Goal: Entertainment & Leisure: Browse casually

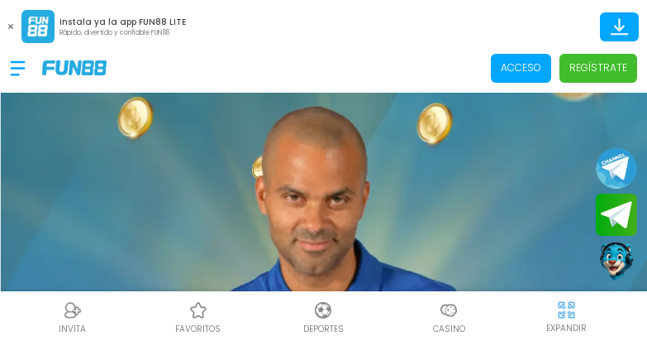
click at [538, 75] on span "Acceso" at bounding box center [521, 68] width 60 height 29
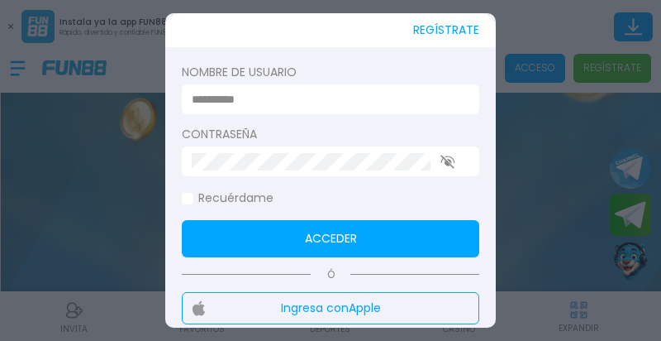
type input "**********"
click at [427, 106] on input "**********" at bounding box center [326, 99] width 268 height 17
click at [360, 236] on button "Acceder" at bounding box center [331, 238] width 298 height 37
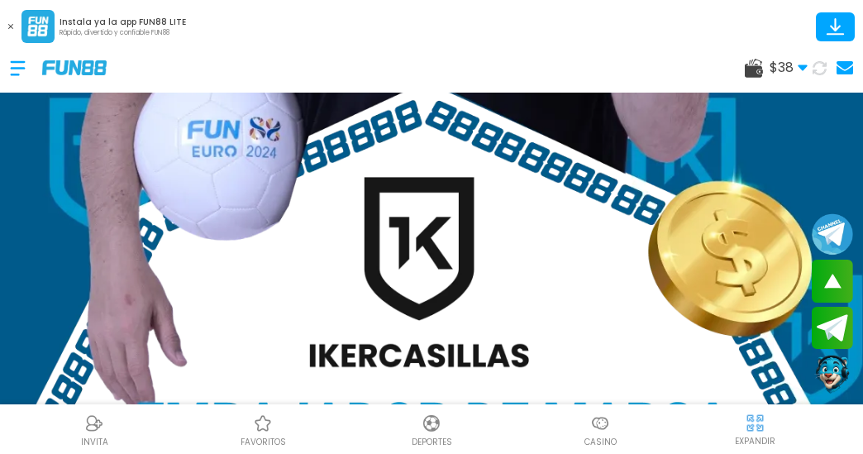
scroll to position [490, 0]
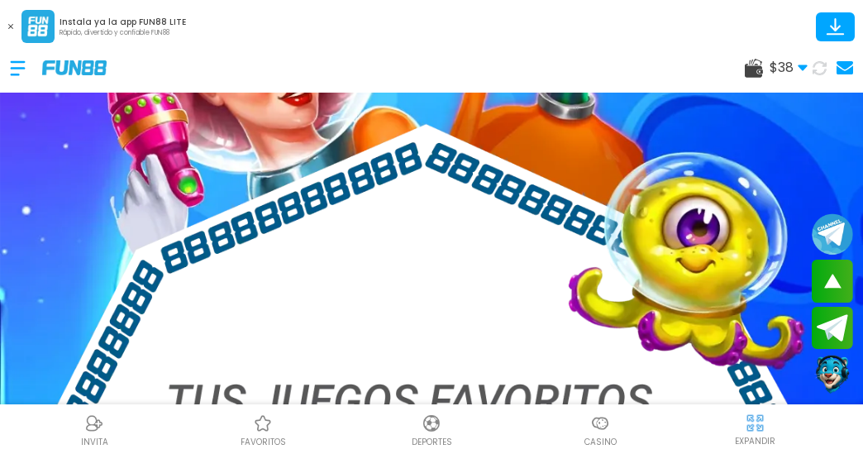
click at [603, 340] on img at bounding box center [600, 423] width 20 height 20
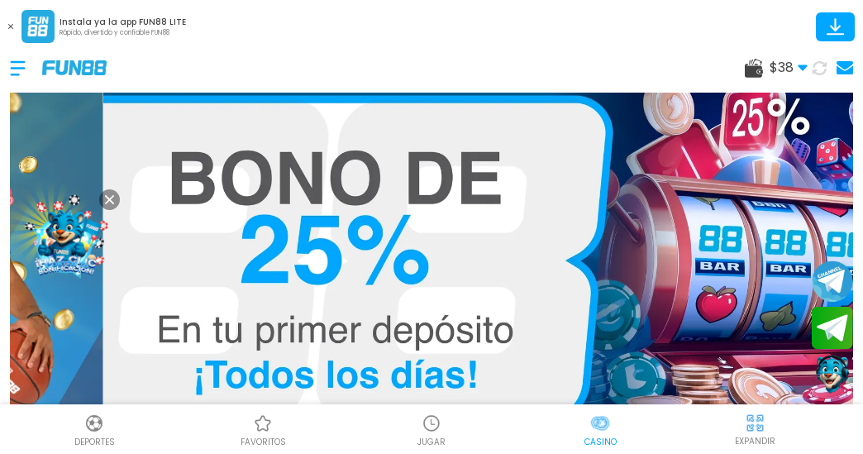
click at [10, 28] on icon at bounding box center [10, 26] width 5 height 5
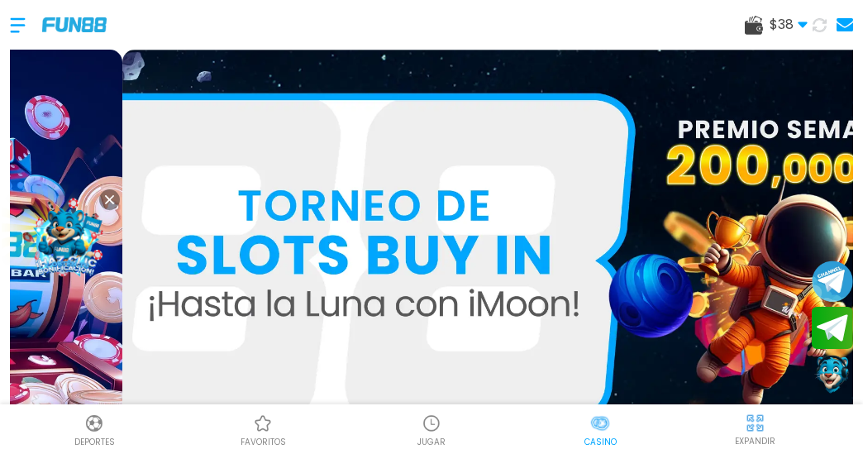
click at [17, 24] on div at bounding box center [26, 25] width 32 height 49
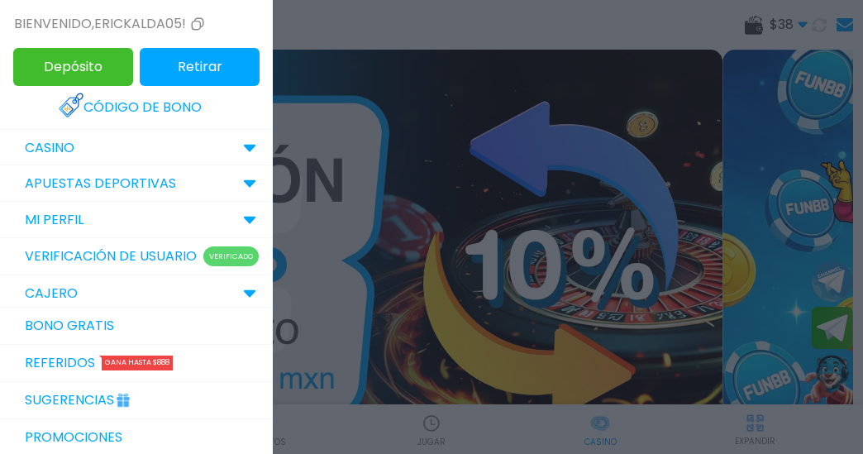
click at [243, 152] on icon at bounding box center [249, 148] width 13 height 8
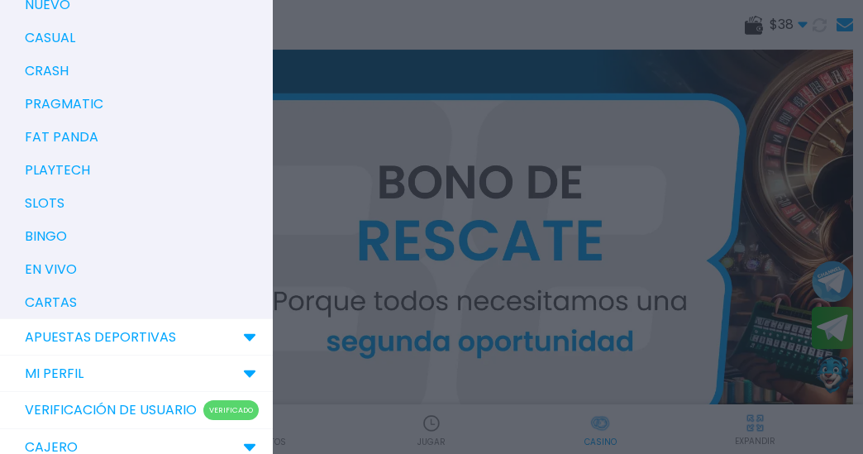
scroll to position [295, 0]
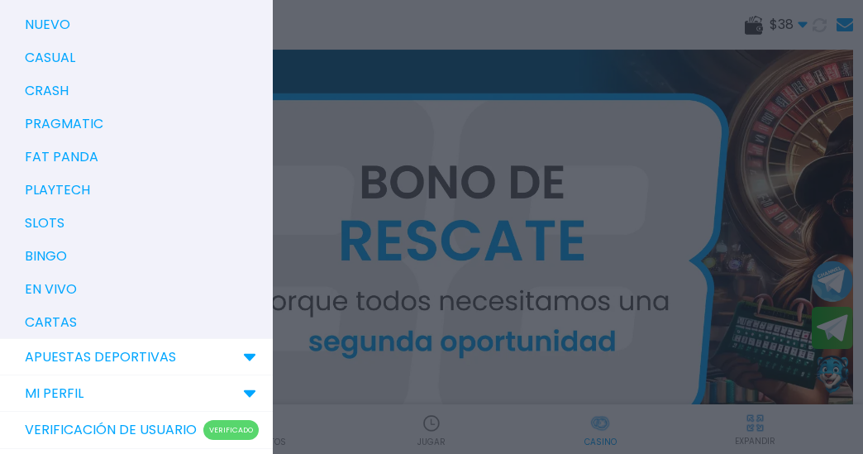
click at [54, 223] on p "slots" at bounding box center [45, 223] width 40 height 20
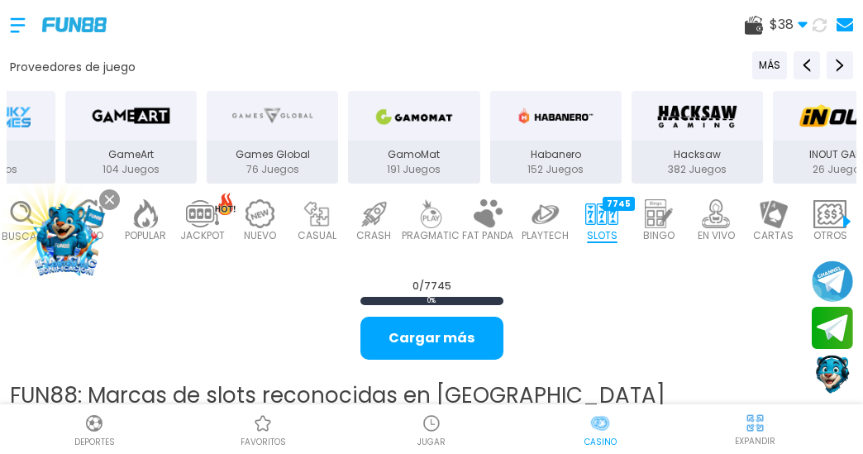
scroll to position [369, 0]
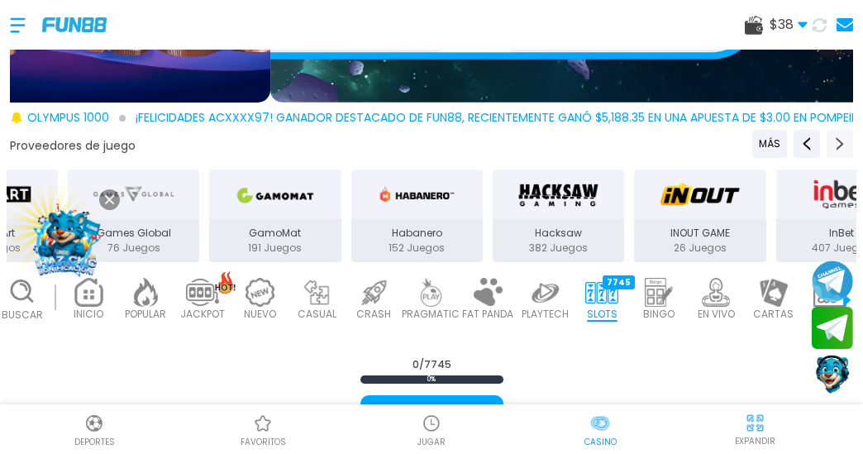
click at [660, 137] on use "Next providers" at bounding box center [840, 143] width 7 height 13
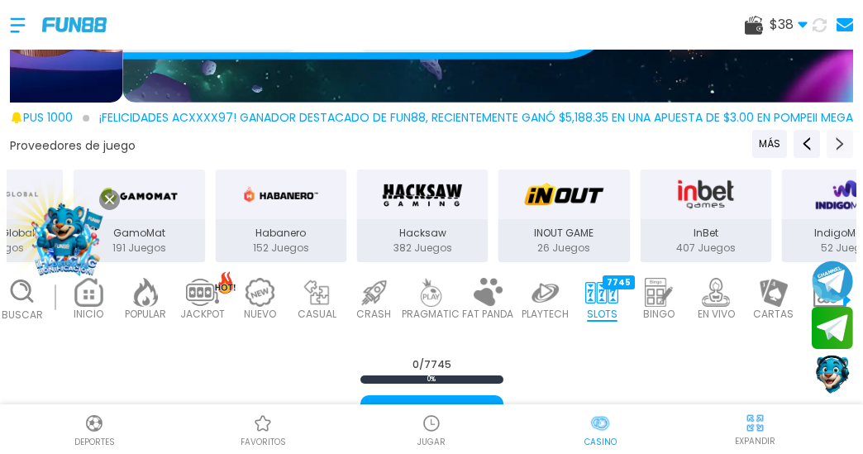
click at [660, 137] on use "Next providers" at bounding box center [840, 143] width 7 height 13
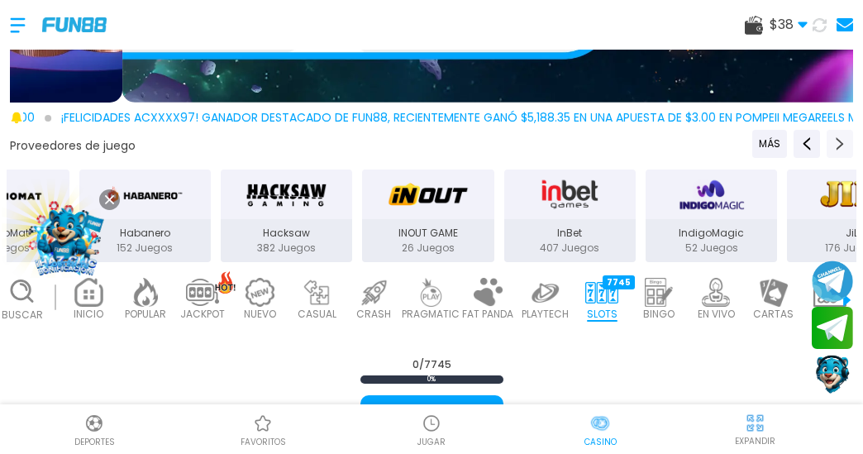
click at [660, 137] on use "Next providers" at bounding box center [840, 143] width 7 height 13
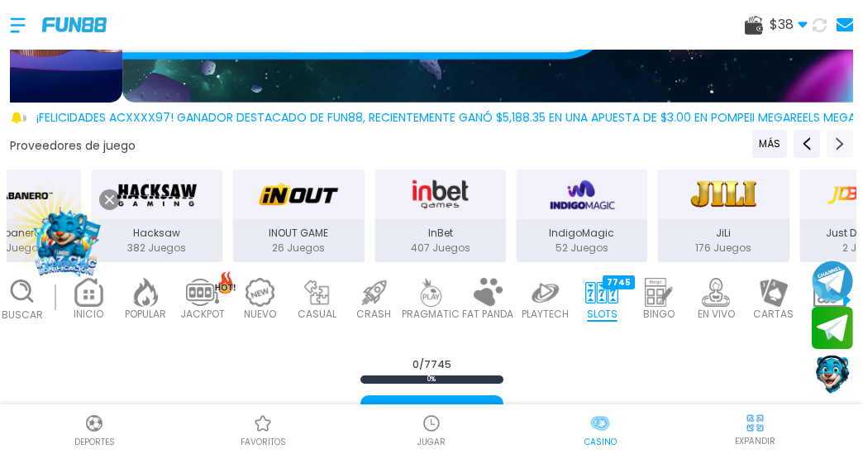
click at [660, 137] on use "Next providers" at bounding box center [840, 143] width 7 height 13
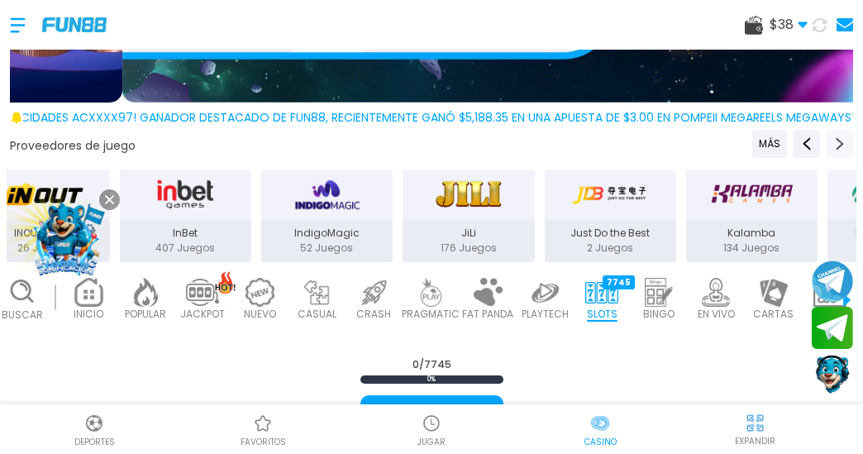
click at [660, 137] on use "Next providers" at bounding box center [840, 143] width 7 height 13
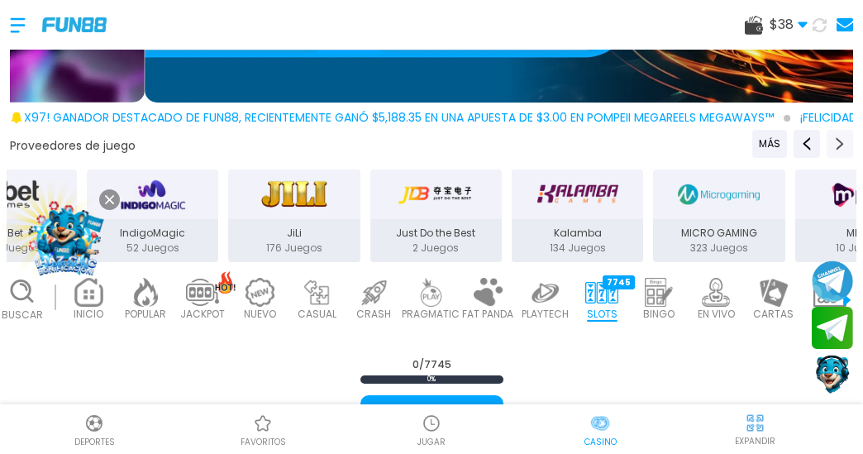
click at [660, 137] on use "Next providers" at bounding box center [840, 143] width 7 height 13
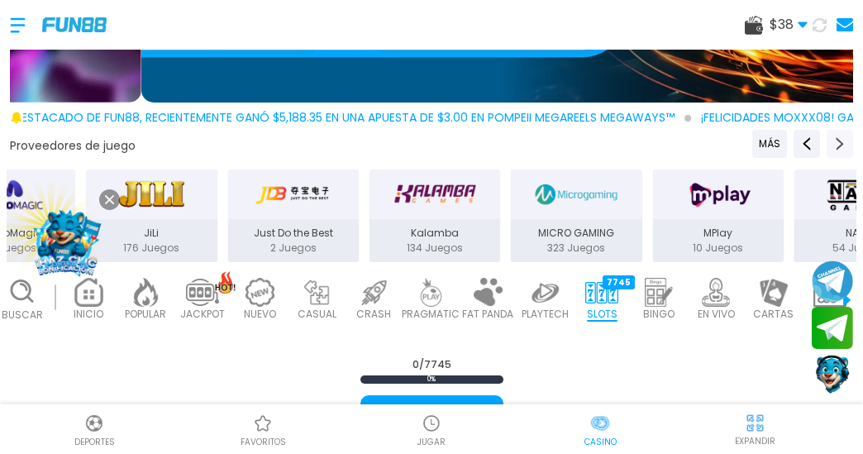
click at [660, 139] on icon "Next providers" at bounding box center [839, 143] width 13 height 13
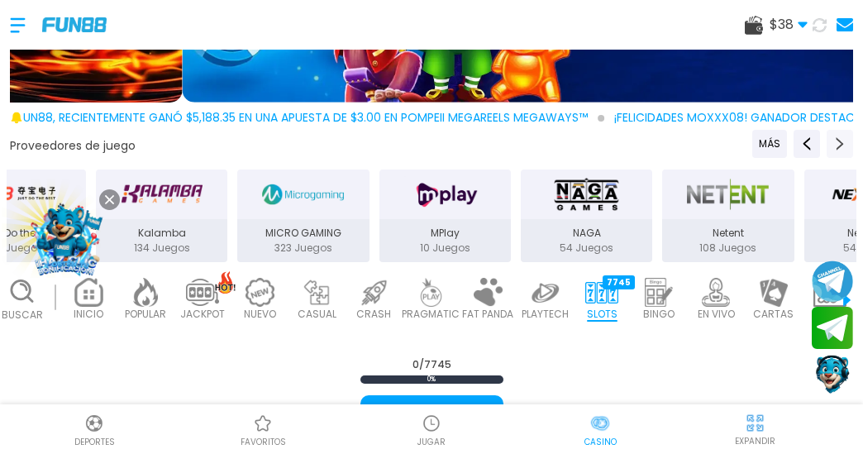
click at [660, 139] on icon "Next providers" at bounding box center [839, 143] width 13 height 13
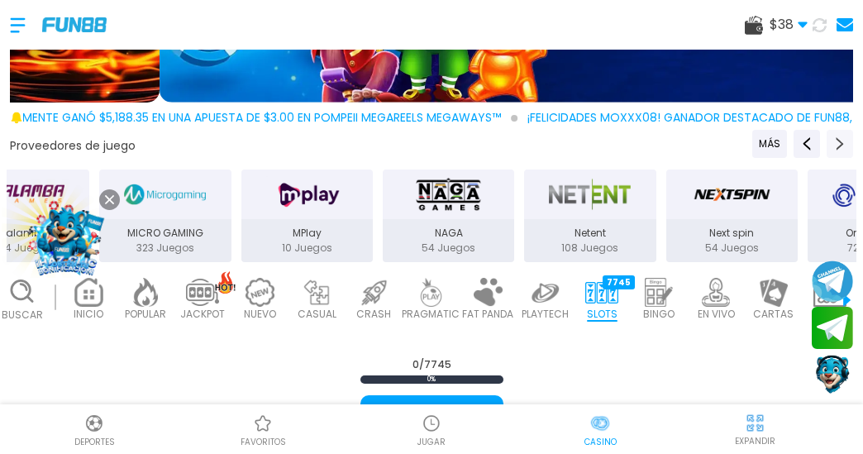
click at [660, 139] on icon "Next providers" at bounding box center [839, 143] width 13 height 13
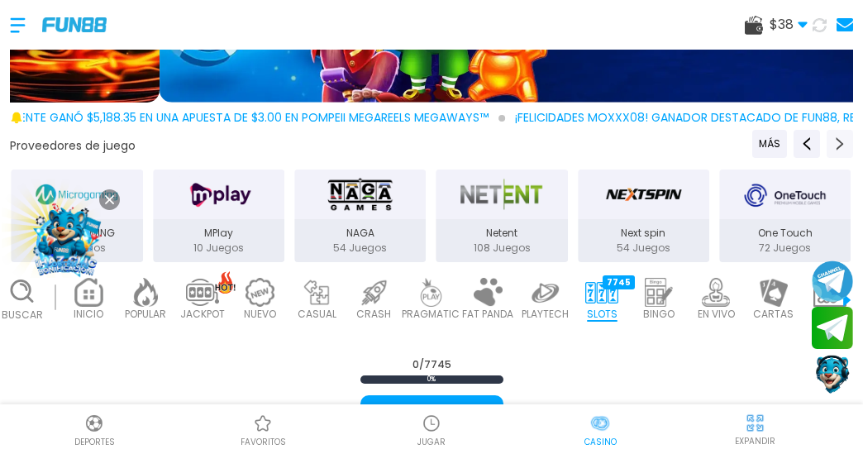
click at [660, 141] on button "Next providers" at bounding box center [840, 144] width 26 height 28
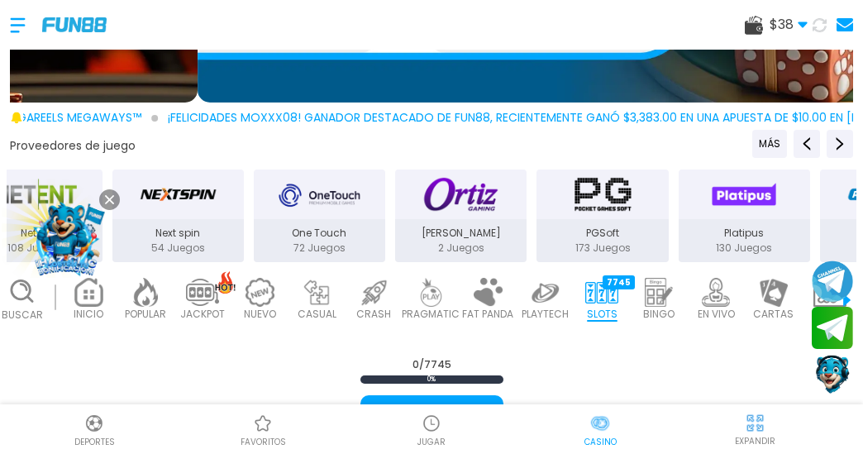
click at [537, 219] on div "PGSoft 173 Juegos" at bounding box center [602, 240] width 131 height 43
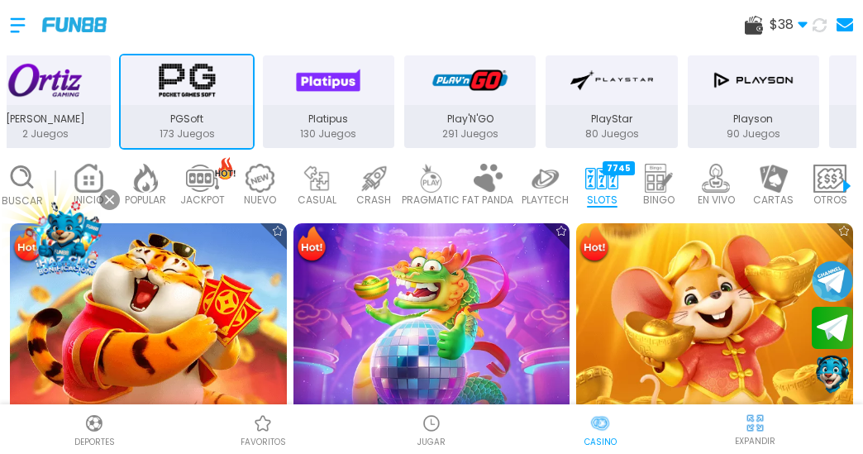
scroll to position [440, 0]
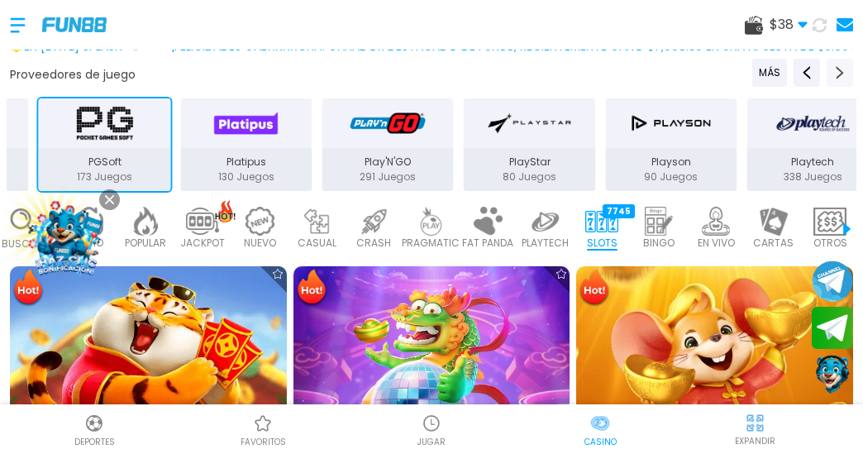
click at [660, 66] on icon "Next providers" at bounding box center [839, 72] width 13 height 13
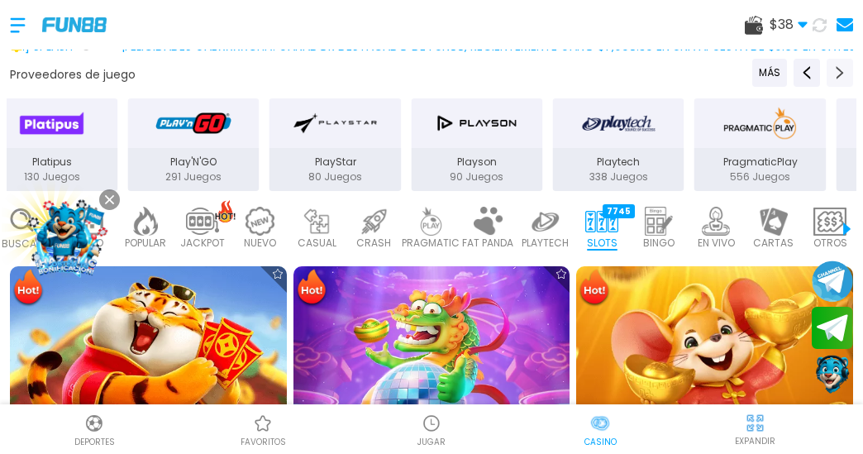
click at [660, 66] on icon "Next providers" at bounding box center [839, 72] width 13 height 13
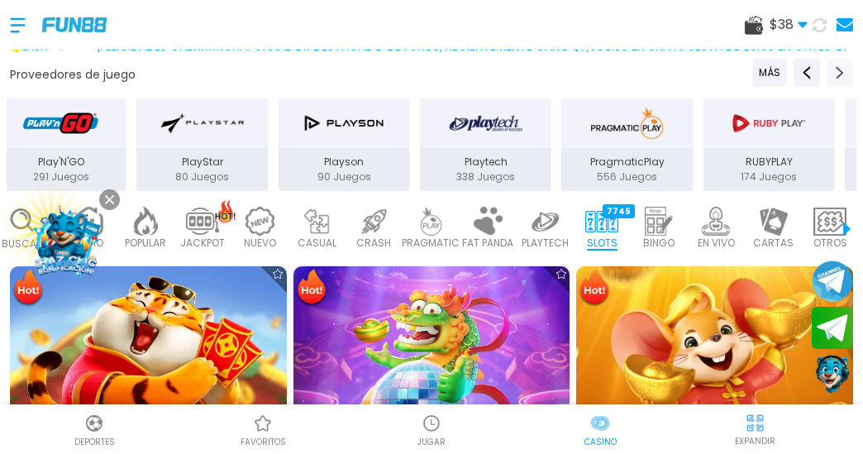
click at [660, 66] on icon "Next providers" at bounding box center [839, 72] width 13 height 13
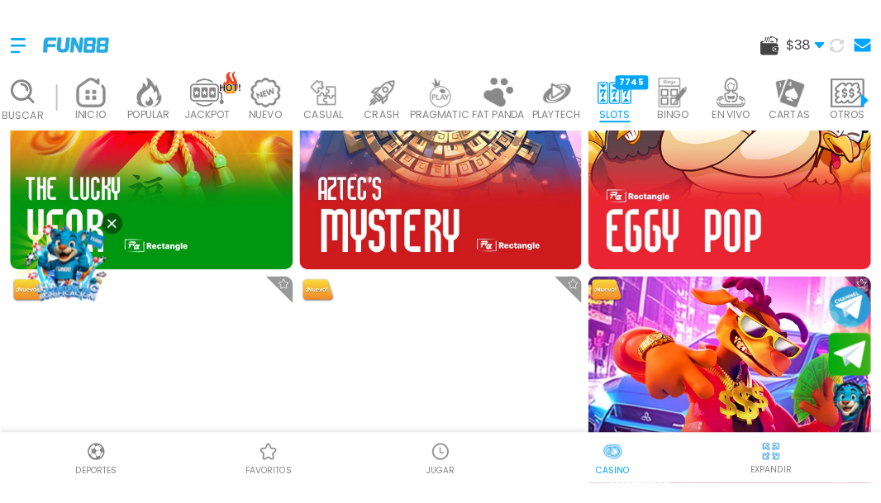
scroll to position [3006, 0]
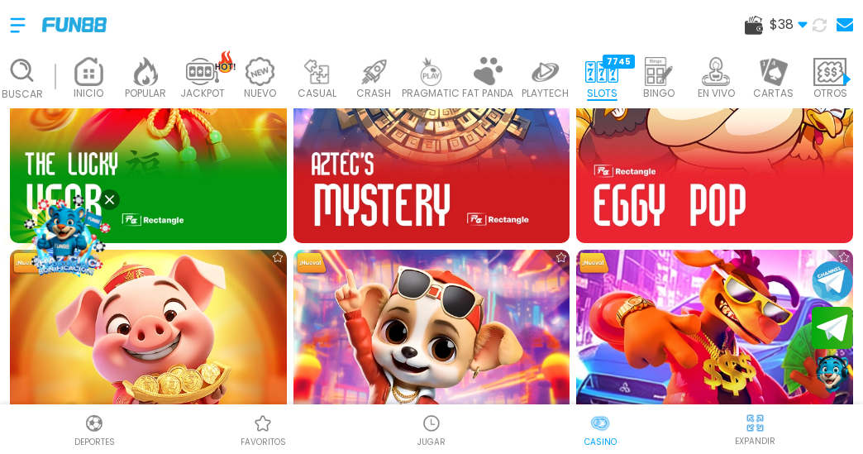
click at [660, 312] on img at bounding box center [715, 388] width 304 height 304
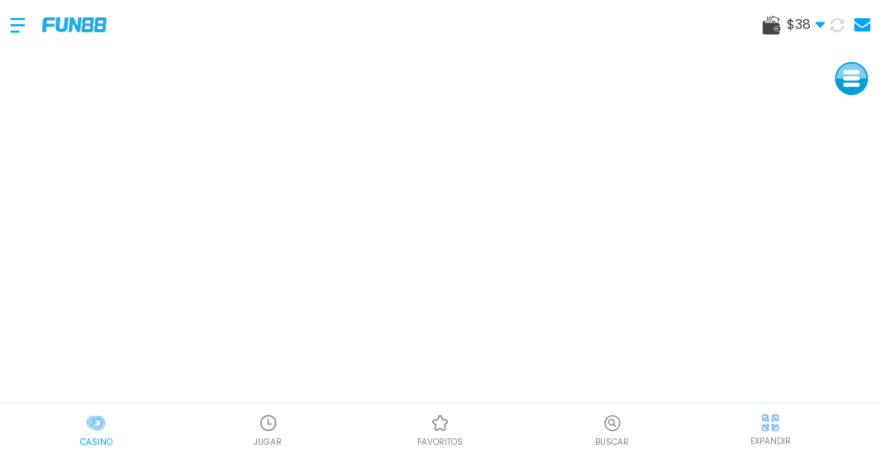
click at [660, 28] on icon at bounding box center [838, 25] width 14 height 14
